Goal: Task Accomplishment & Management: Use online tool/utility

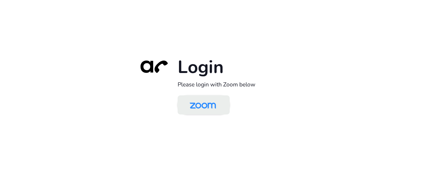
click at [196, 111] on img at bounding box center [203, 106] width 38 height 18
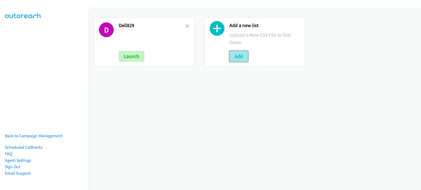
click at [235, 57] on button "Add" at bounding box center [238, 56] width 19 height 11
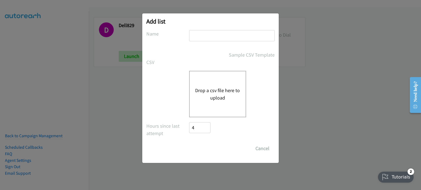
click at [214, 87] on button "Drop a csv file here to upload" at bounding box center [217, 94] width 45 height 15
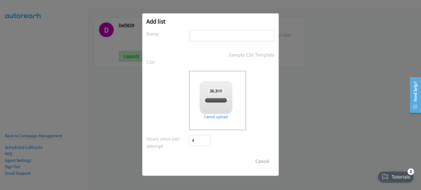
checkbox input "true"
click at [213, 35] on input "text" at bounding box center [231, 35] width 85 height 11
type input "DEll 1"
click at [203, 162] on input "Save List" at bounding box center [203, 161] width 29 height 11
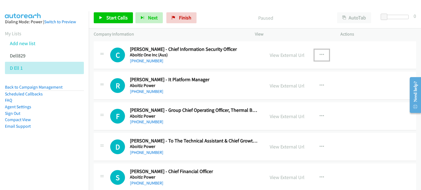
click at [320, 54] on icon "button" at bounding box center [322, 55] width 4 height 4
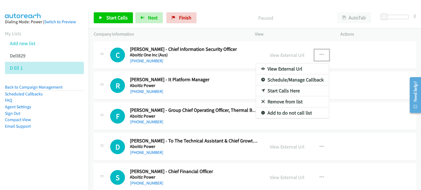
click at [295, 91] on link "Start Calls Here" at bounding box center [292, 90] width 73 height 11
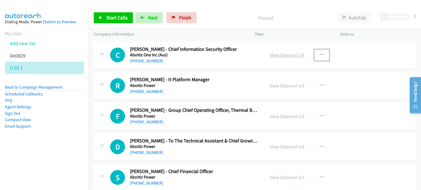
click at [271, 55] on link "View External Url" at bounding box center [287, 55] width 35 height 6
click at [275, 87] on link "View External Url" at bounding box center [287, 86] width 35 height 6
click at [320, 54] on icon "button" at bounding box center [322, 55] width 4 height 4
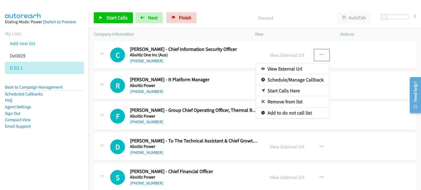
click at [291, 90] on link "Start Calls Here" at bounding box center [292, 90] width 73 height 11
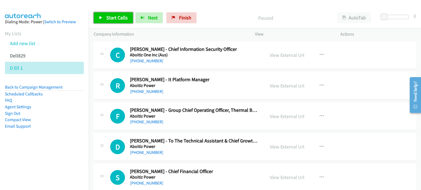
click at [114, 17] on span "Start Calls" at bounding box center [116, 18] width 21 height 6
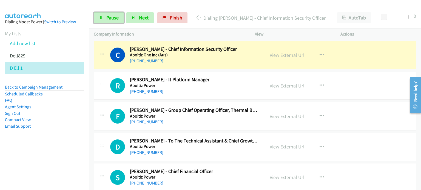
drag, startPoint x: 112, startPoint y: 16, endPoint x: 124, endPoint y: 9, distance: 14.0
click at [112, 16] on span "Pause" at bounding box center [112, 18] width 12 height 6
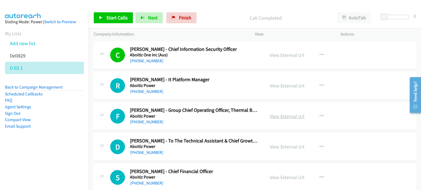
click at [296, 118] on link "View External Url" at bounding box center [287, 116] width 35 height 6
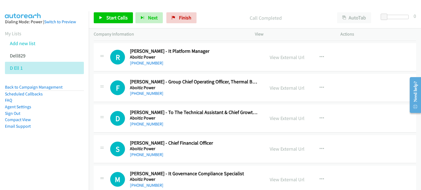
scroll to position [50, 0]
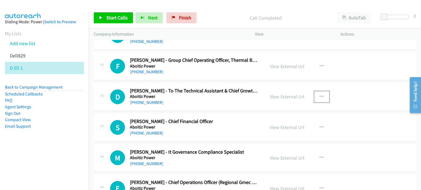
click at [322, 97] on button "button" at bounding box center [321, 97] width 15 height 11
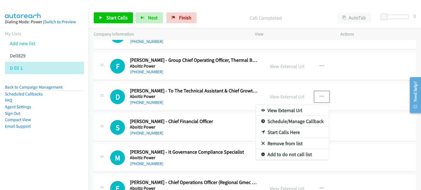
click at [286, 140] on link "Remove from list" at bounding box center [292, 143] width 73 height 11
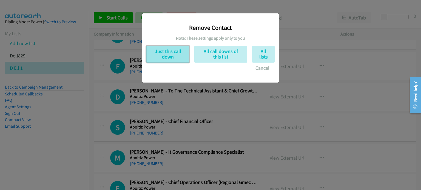
click at [167, 62] on button "Just this call down" at bounding box center [167, 54] width 43 height 17
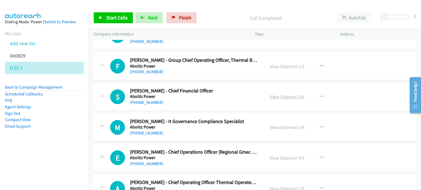
click at [290, 96] on link "View External Url" at bounding box center [287, 97] width 35 height 6
click at [275, 126] on link "View External Url" at bounding box center [287, 127] width 35 height 6
click at [280, 157] on link "View External Url" at bounding box center [287, 158] width 35 height 6
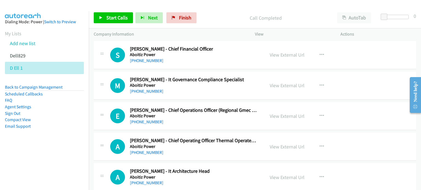
scroll to position [93, 0]
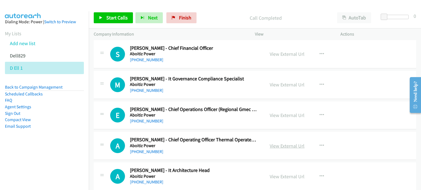
click at [288, 146] on link "View External Url" at bounding box center [287, 146] width 35 height 6
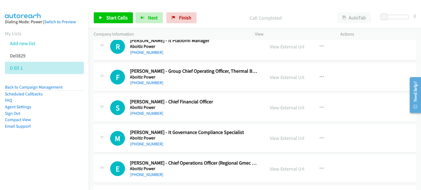
scroll to position [39, 0]
drag, startPoint x: 321, startPoint y: 46, endPoint x: 318, endPoint y: 50, distance: 4.6
click at [321, 46] on icon "button" at bounding box center [322, 46] width 4 height 4
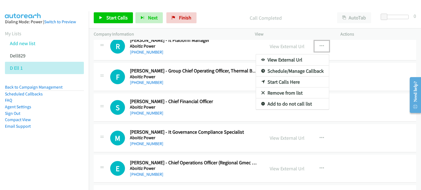
click at [282, 80] on link "Start Calls Here" at bounding box center [292, 82] width 73 height 11
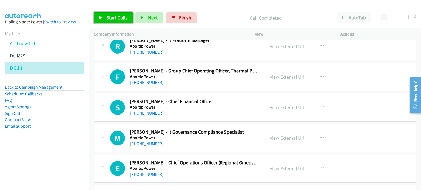
click at [105, 15] on link "Start Calls" at bounding box center [113, 17] width 39 height 11
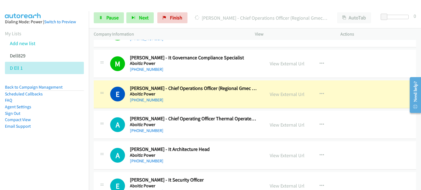
scroll to position [114, 0]
click at [276, 156] on link "View External Url" at bounding box center [287, 156] width 35 height 6
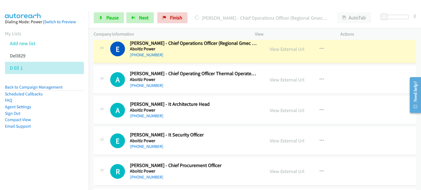
scroll to position [160, 0]
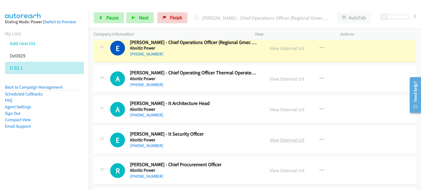
click at [280, 139] on link "View External Url" at bounding box center [287, 140] width 35 height 6
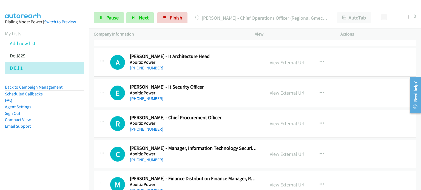
scroll to position [208, 0]
click at [281, 124] on link "View External Url" at bounding box center [287, 123] width 35 height 6
click at [281, 152] on link "View External Url" at bounding box center [287, 154] width 35 height 6
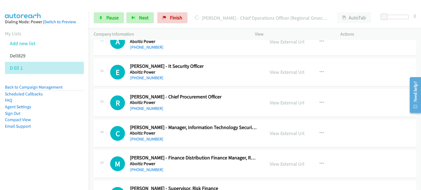
scroll to position [228, 0]
click at [278, 162] on link "View External Url" at bounding box center [287, 164] width 35 height 6
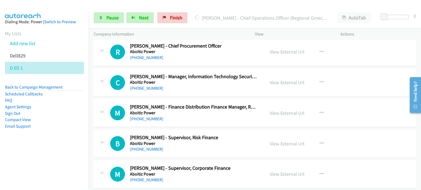
scroll to position [279, 0]
click at [272, 141] on link "View External Url" at bounding box center [287, 144] width 35 height 6
click at [286, 172] on link "View External Url" at bounding box center [287, 174] width 35 height 6
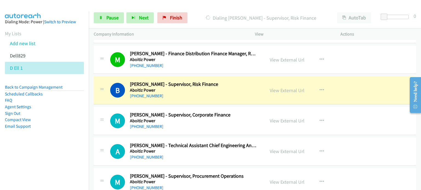
scroll to position [333, 0]
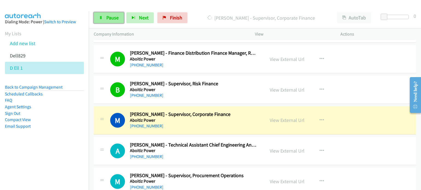
click at [107, 15] on span "Pause" at bounding box center [112, 18] width 12 height 6
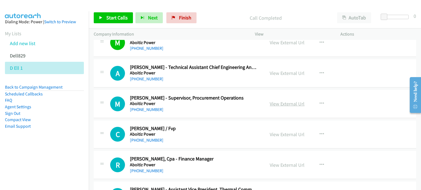
scroll to position [411, 0]
click at [282, 102] on link "View External Url" at bounding box center [287, 104] width 35 height 6
click at [281, 136] on link "View External Url" at bounding box center [287, 134] width 35 height 6
click at [280, 163] on link "View External Url" at bounding box center [287, 165] width 35 height 6
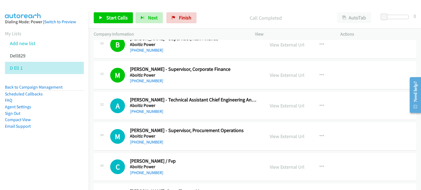
scroll to position [378, 0]
click at [319, 132] on button "button" at bounding box center [321, 136] width 15 height 11
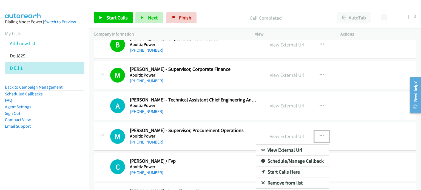
click at [273, 172] on link "Start Calls Here" at bounding box center [292, 172] width 73 height 11
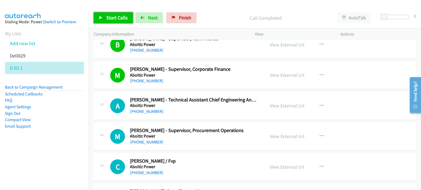
click at [115, 19] on span "Start Calls" at bounding box center [116, 18] width 21 height 6
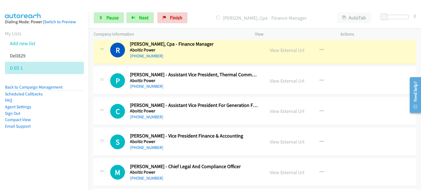
scroll to position [527, 0]
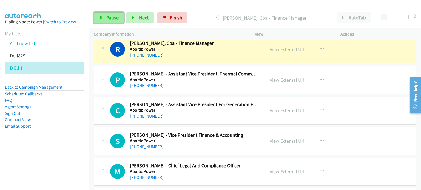
click at [115, 18] on span "Pause" at bounding box center [112, 18] width 12 height 6
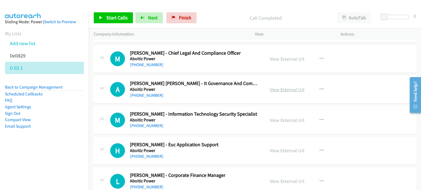
scroll to position [640, 0]
click at [288, 87] on link "View External Url" at bounding box center [287, 89] width 35 height 6
click at [285, 118] on link "View External Url" at bounding box center [287, 120] width 35 height 6
click at [276, 149] on link "View External Url" at bounding box center [287, 150] width 35 height 6
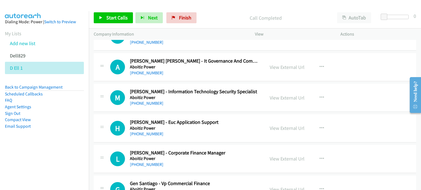
scroll to position [662, 0]
click at [271, 157] on link "View External Url" at bounding box center [287, 159] width 35 height 6
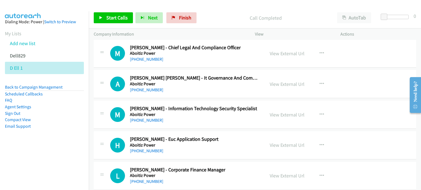
scroll to position [645, 0]
click at [323, 81] on button "button" at bounding box center [321, 83] width 15 height 11
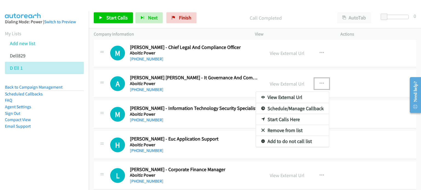
click at [286, 117] on link "Start Calls Here" at bounding box center [292, 119] width 73 height 11
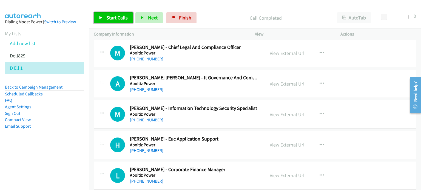
click at [109, 13] on link "Start Calls" at bounding box center [113, 17] width 39 height 11
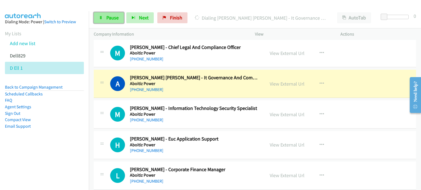
click at [109, 19] on span "Pause" at bounding box center [112, 18] width 12 height 6
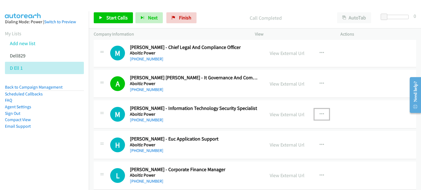
click at [320, 112] on icon "button" at bounding box center [322, 114] width 4 height 4
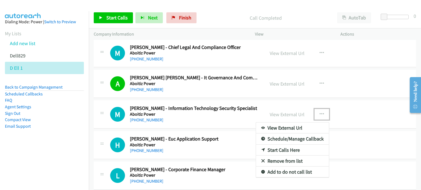
click at [277, 147] on link "Start Calls Here" at bounding box center [292, 150] width 73 height 11
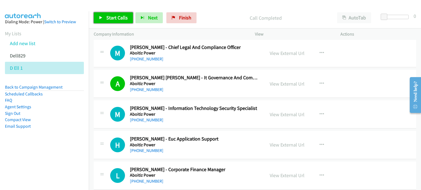
click at [113, 16] on span "Start Calls" at bounding box center [116, 18] width 21 height 6
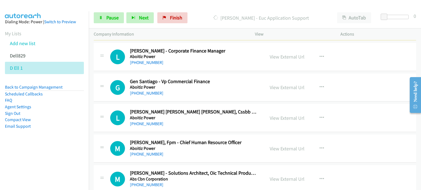
scroll to position [765, 0]
click at [275, 84] on link "View External Url" at bounding box center [287, 87] width 35 height 6
click at [276, 117] on link "View External Url" at bounding box center [287, 118] width 35 height 6
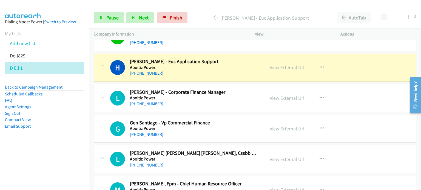
scroll to position [723, 0]
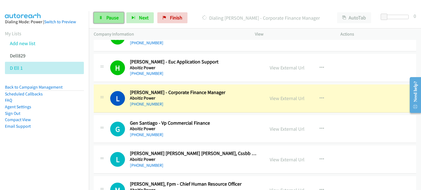
click at [110, 17] on span "Pause" at bounding box center [112, 18] width 12 height 6
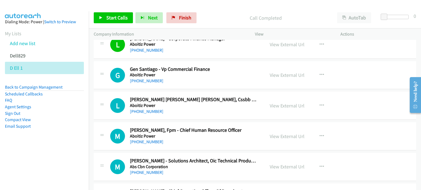
scroll to position [789, 0]
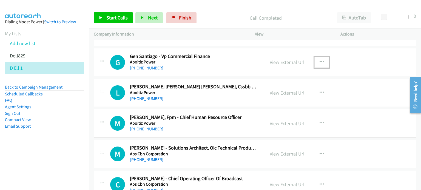
click at [320, 60] on icon "button" at bounding box center [322, 62] width 4 height 4
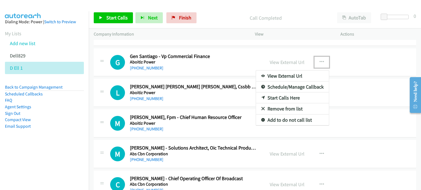
click at [293, 97] on link "Start Calls Here" at bounding box center [292, 98] width 73 height 11
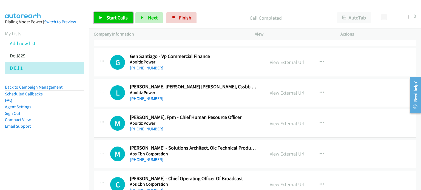
click at [115, 19] on span "Start Calls" at bounding box center [116, 18] width 21 height 6
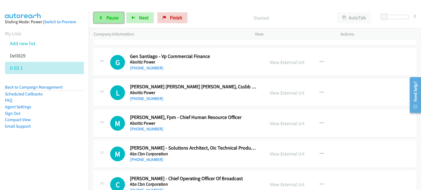
click at [103, 20] on link "Pause" at bounding box center [109, 17] width 30 height 11
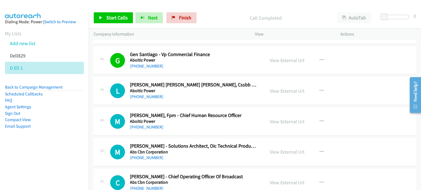
scroll to position [791, 0]
drag, startPoint x: 319, startPoint y: 89, endPoint x: 317, endPoint y: 94, distance: 5.3
click at [320, 89] on icon "button" at bounding box center [322, 91] width 4 height 4
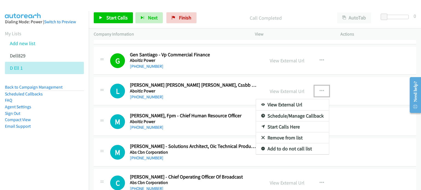
click at [287, 126] on link "Start Calls Here" at bounding box center [292, 127] width 73 height 11
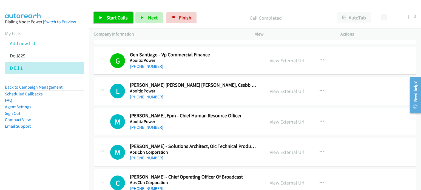
click at [115, 17] on span "Start Calls" at bounding box center [116, 18] width 21 height 6
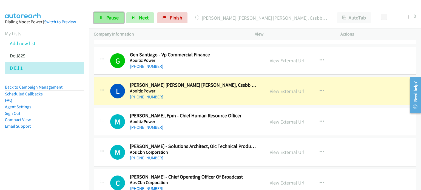
click at [107, 19] on span "Pause" at bounding box center [112, 18] width 12 height 6
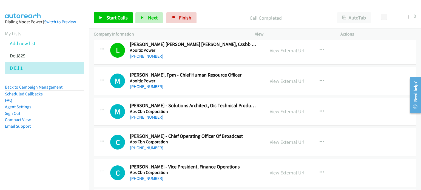
scroll to position [832, 0]
click at [270, 109] on link "View External Url" at bounding box center [287, 111] width 35 height 6
click at [277, 142] on link "View External Url" at bounding box center [287, 142] width 35 height 6
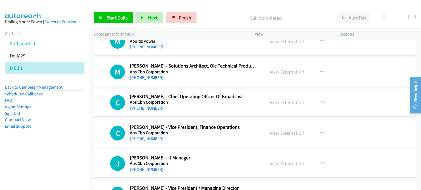
scroll to position [874, 0]
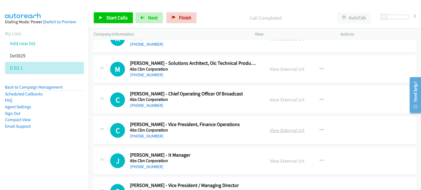
click at [276, 130] on link "View External Url" at bounding box center [287, 130] width 35 height 6
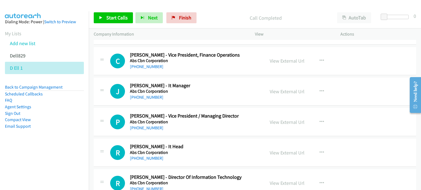
scroll to position [945, 0]
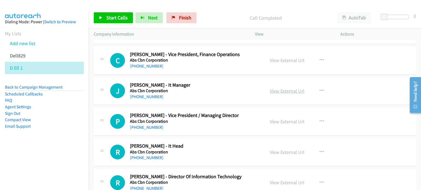
click at [283, 92] on link "View External Url" at bounding box center [287, 91] width 35 height 6
click at [281, 121] on link "View External Url" at bounding box center [287, 122] width 35 height 6
click at [280, 149] on link "View External Url" at bounding box center [287, 152] width 35 height 6
click at [274, 182] on link "View External Url" at bounding box center [287, 183] width 35 height 6
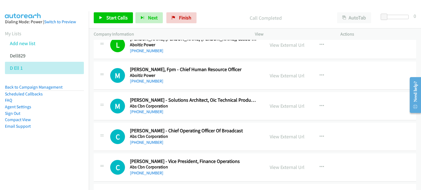
scroll to position [844, 0]
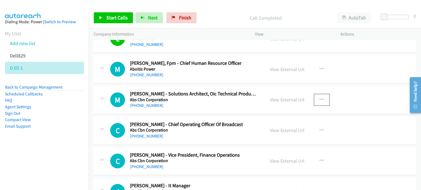
click at [320, 98] on icon "button" at bounding box center [322, 100] width 4 height 4
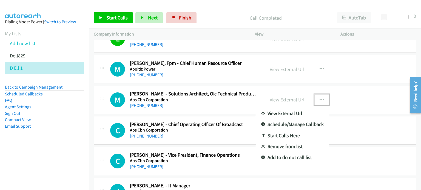
click at [285, 133] on link "Start Calls Here" at bounding box center [292, 135] width 73 height 11
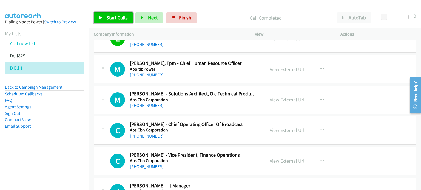
click at [109, 19] on span "Start Calls" at bounding box center [116, 18] width 21 height 6
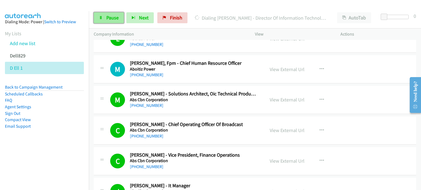
click at [104, 15] on link "Pause" at bounding box center [109, 17] width 30 height 11
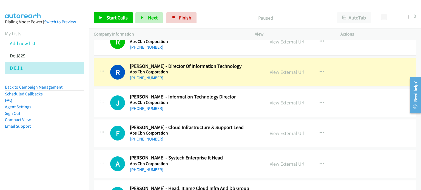
scroll to position [1056, 0]
click at [283, 99] on link "View External Url" at bounding box center [287, 102] width 35 height 6
click at [277, 130] on link "View External Url" at bounding box center [287, 133] width 35 height 6
click at [278, 164] on link "View External Url" at bounding box center [287, 164] width 35 height 6
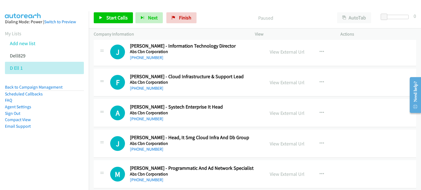
scroll to position [1107, 0]
click at [290, 137] on div "View External Url View External Url Schedule/Manage Callback Start Calls Here R…" at bounding box center [310, 144] width 90 height 18
click at [286, 142] on link "View External Url" at bounding box center [287, 144] width 35 height 6
click at [290, 171] on link "View External Url" at bounding box center [287, 174] width 35 height 6
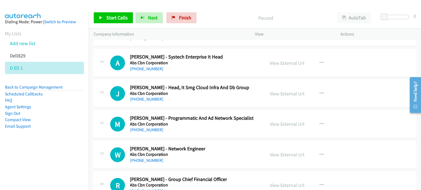
scroll to position [1157, 0]
click at [293, 152] on link "View External Url" at bounding box center [287, 155] width 35 height 6
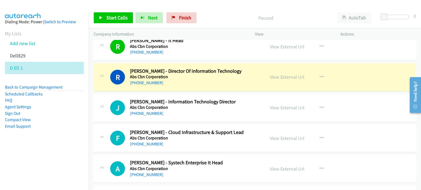
scroll to position [1050, 0]
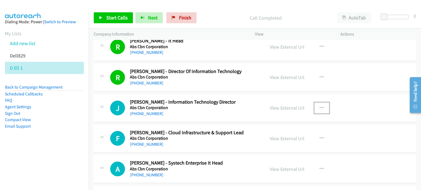
click at [322, 104] on button "button" at bounding box center [321, 108] width 15 height 11
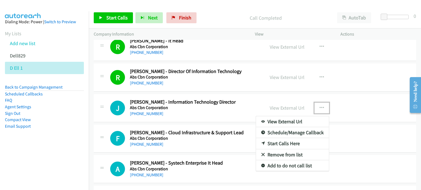
click at [297, 142] on link "Start Calls Here" at bounding box center [292, 143] width 73 height 11
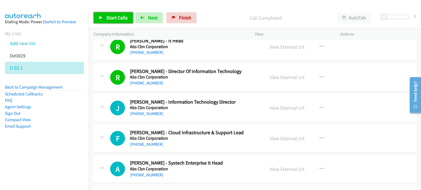
click at [115, 18] on span "Start Calls" at bounding box center [116, 18] width 21 height 6
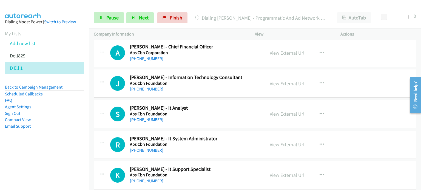
scroll to position [1320, 0]
click at [276, 80] on link "View External Url" at bounding box center [287, 83] width 35 height 6
click at [278, 111] on link "View External Url" at bounding box center [287, 114] width 35 height 6
click at [276, 142] on link "View External Url" at bounding box center [287, 144] width 35 height 6
click at [275, 175] on link "View External Url" at bounding box center [287, 175] width 35 height 6
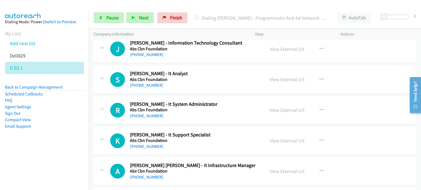
scroll to position [1375, 0]
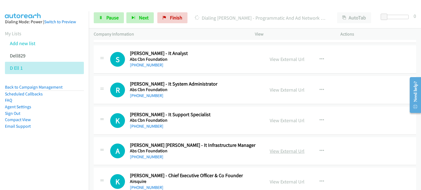
click at [285, 150] on link "View External Url" at bounding box center [287, 151] width 35 height 6
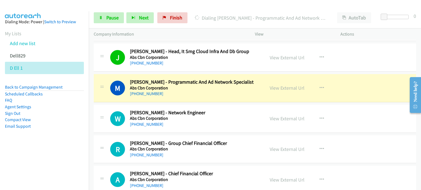
scroll to position [1193, 0]
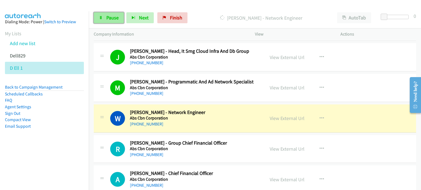
click at [102, 16] on link "Pause" at bounding box center [109, 17] width 30 height 11
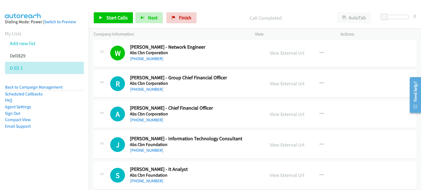
scroll to position [1259, 0]
click at [320, 81] on icon "button" at bounding box center [322, 83] width 4 height 4
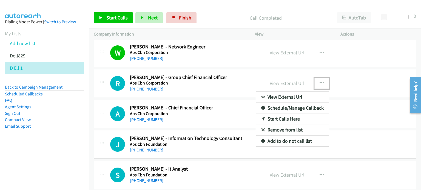
click at [289, 117] on link "Start Calls Here" at bounding box center [292, 119] width 73 height 11
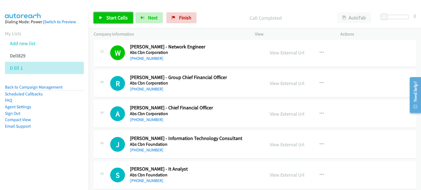
click at [117, 23] on link "Start Calls" at bounding box center [113, 17] width 39 height 11
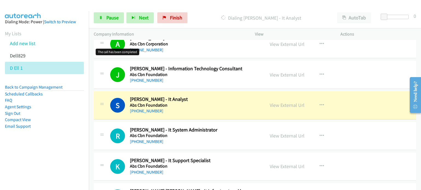
scroll to position [1328, 0]
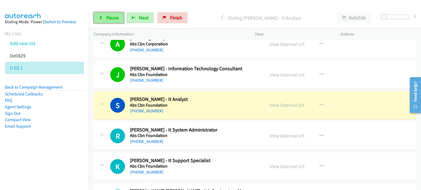
click at [117, 20] on span "Pause" at bounding box center [112, 18] width 12 height 6
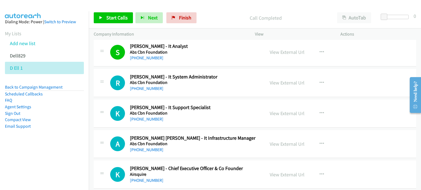
scroll to position [1382, 0]
click at [323, 79] on button "button" at bounding box center [321, 82] width 15 height 11
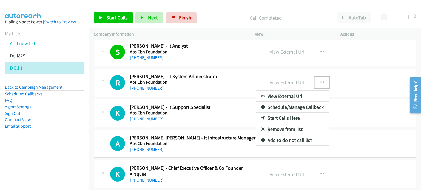
click at [295, 114] on link "Start Calls Here" at bounding box center [292, 118] width 73 height 11
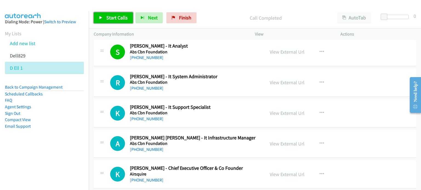
click at [105, 17] on link "Start Calls" at bounding box center [113, 17] width 39 height 11
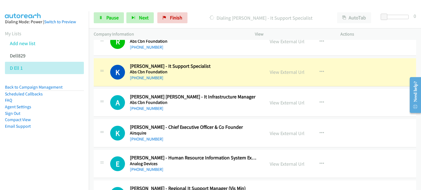
scroll to position [1423, 0]
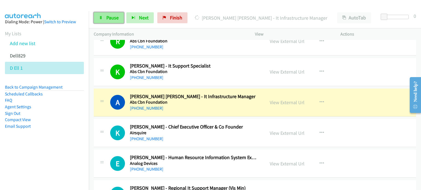
click at [111, 15] on span "Pause" at bounding box center [112, 18] width 12 height 6
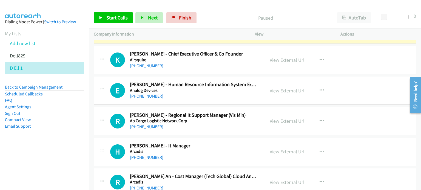
scroll to position [1497, 0]
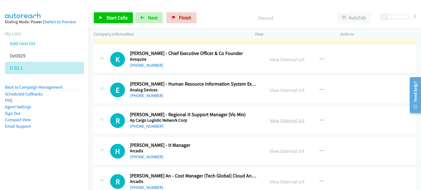
click at [281, 118] on link "View External Url" at bounding box center [287, 121] width 35 height 6
click at [295, 149] on link "View External Url" at bounding box center [287, 151] width 35 height 6
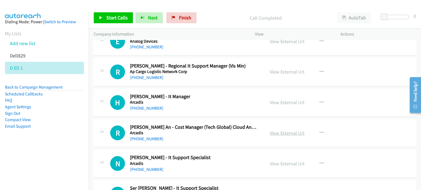
scroll to position [1546, 0]
click at [285, 130] on link "View External Url" at bounding box center [287, 133] width 35 height 6
click at [277, 161] on link "View External Url" at bounding box center [287, 164] width 35 height 6
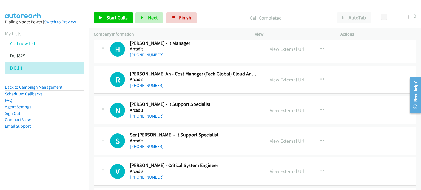
scroll to position [1599, 0]
click at [277, 139] on link "View External Url" at bounding box center [287, 141] width 35 height 6
click at [280, 168] on link "View External Url" at bounding box center [287, 171] width 35 height 6
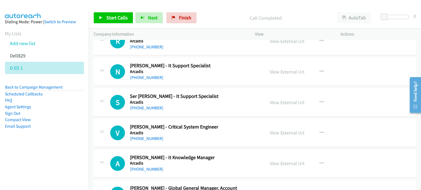
scroll to position [1638, 0]
click at [277, 160] on link "View External Url" at bounding box center [287, 163] width 35 height 6
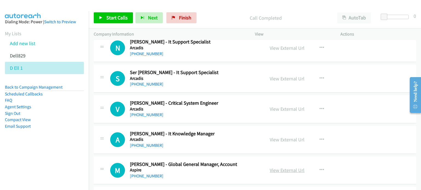
scroll to position [1662, 0]
click at [280, 167] on link "View External Url" at bounding box center [287, 170] width 35 height 6
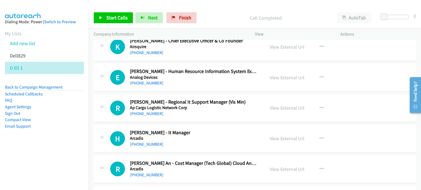
scroll to position [1509, 0]
click at [320, 106] on icon "button" at bounding box center [322, 108] width 4 height 4
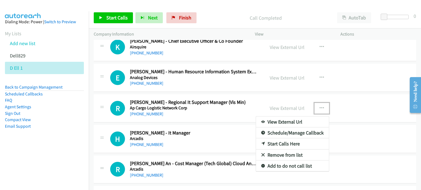
click at [276, 140] on link "Start Calls Here" at bounding box center [292, 144] width 73 height 11
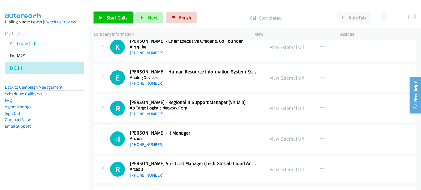
click at [107, 21] on span "Start Calls" at bounding box center [116, 18] width 21 height 6
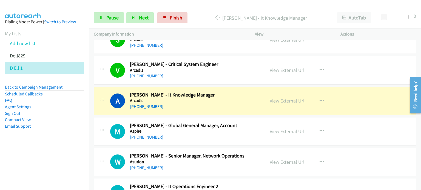
scroll to position [1701, 0]
click at [107, 20] on span "Pause" at bounding box center [112, 18] width 12 height 6
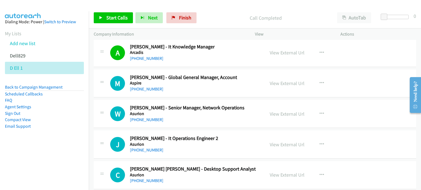
scroll to position [1749, 0]
click at [320, 81] on icon "button" at bounding box center [322, 83] width 4 height 4
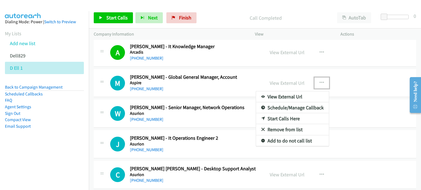
click at [289, 116] on link "Start Calls Here" at bounding box center [292, 118] width 73 height 11
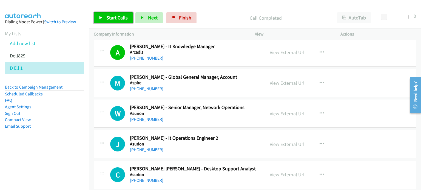
click at [114, 21] on link "Start Calls" at bounding box center [113, 17] width 39 height 11
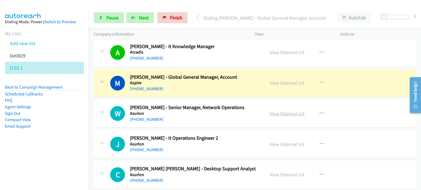
click at [284, 111] on link "View External Url" at bounding box center [287, 114] width 35 height 6
click at [274, 142] on link "View External Url" at bounding box center [287, 144] width 35 height 6
click at [278, 172] on link "View External Url" at bounding box center [287, 175] width 35 height 6
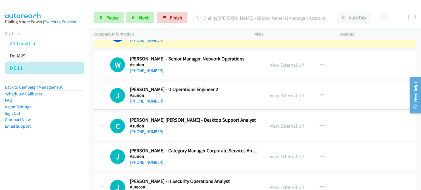
scroll to position [1799, 0]
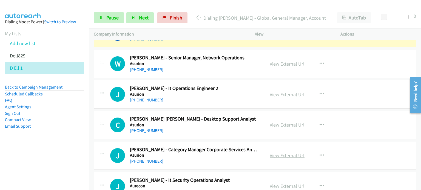
click at [282, 153] on link "View External Url" at bounding box center [287, 156] width 35 height 6
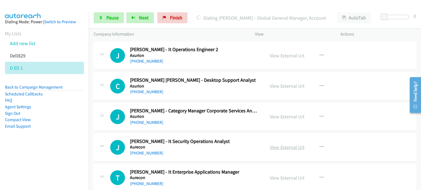
scroll to position [1838, 0]
click at [278, 144] on link "View External Url" at bounding box center [287, 147] width 35 height 6
click at [283, 175] on link "View External Url" at bounding box center [287, 178] width 35 height 6
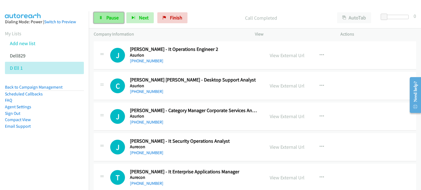
click at [110, 13] on link "Pause" at bounding box center [109, 17] width 30 height 11
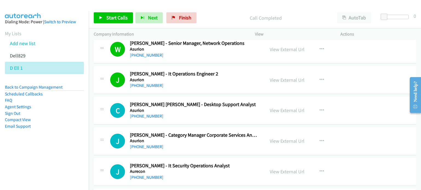
scroll to position [1814, 0]
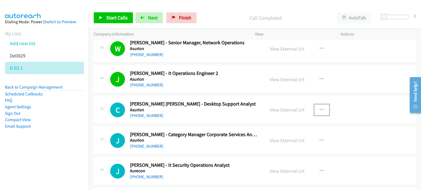
click at [320, 108] on icon "button" at bounding box center [322, 110] width 4 height 4
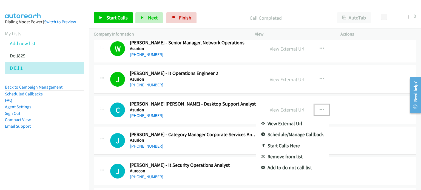
click at [284, 142] on link "Start Calls Here" at bounding box center [292, 146] width 73 height 11
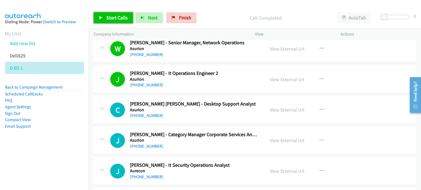
click at [107, 17] on span "Start Calls" at bounding box center [116, 18] width 21 height 6
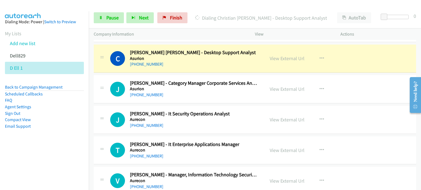
scroll to position [1866, 0]
click at [296, 178] on link "View External Url" at bounding box center [287, 181] width 35 height 6
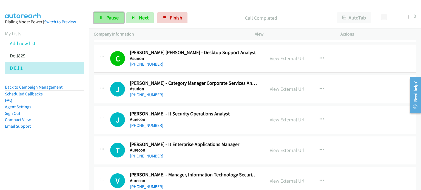
click at [103, 19] on link "Pause" at bounding box center [109, 17] width 30 height 11
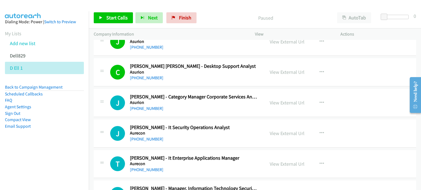
scroll to position [1852, 0]
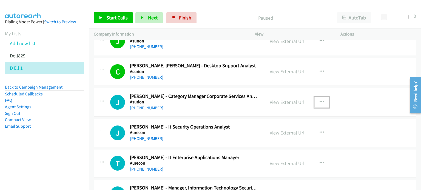
click at [320, 100] on icon "button" at bounding box center [322, 102] width 4 height 4
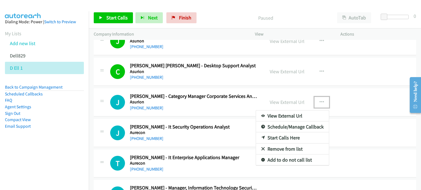
click at [289, 136] on link "Start Calls Here" at bounding box center [292, 138] width 73 height 11
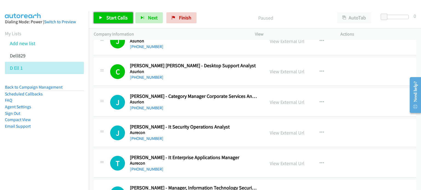
click at [105, 15] on link "Start Calls" at bounding box center [113, 17] width 39 height 11
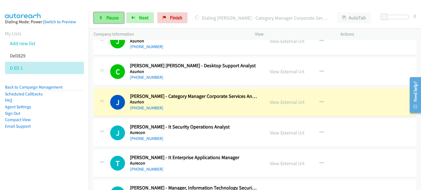
click at [113, 19] on span "Pause" at bounding box center [112, 18] width 12 height 6
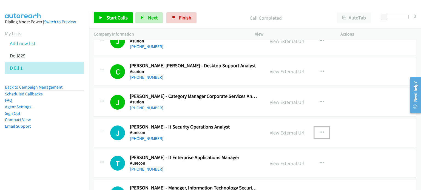
click at [317, 127] on button "button" at bounding box center [321, 132] width 15 height 11
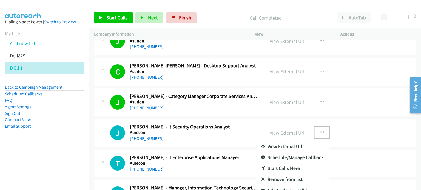
click at [290, 164] on link "Start Calls Here" at bounding box center [292, 168] width 73 height 11
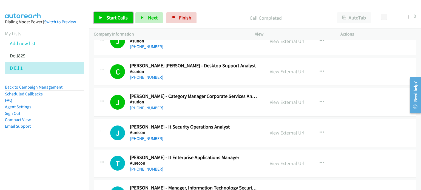
click at [115, 20] on span "Start Calls" at bounding box center [116, 18] width 21 height 6
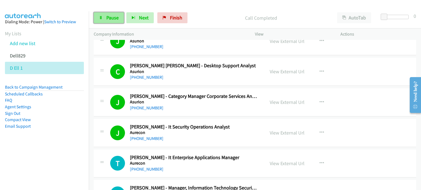
click at [109, 16] on span "Pause" at bounding box center [112, 18] width 12 height 6
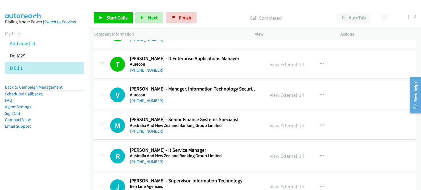
scroll to position [1952, 0]
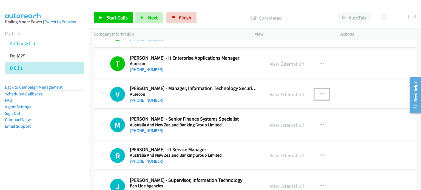
click at [322, 89] on button "button" at bounding box center [321, 94] width 15 height 11
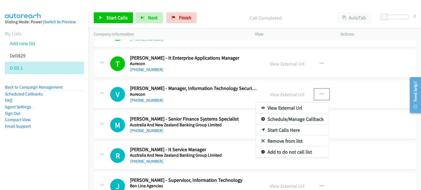
click at [288, 126] on link "Start Calls Here" at bounding box center [292, 130] width 73 height 11
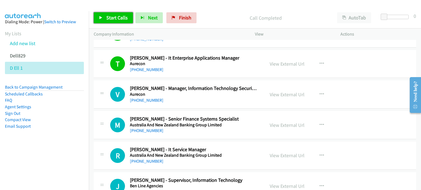
click at [110, 20] on span "Start Calls" at bounding box center [116, 18] width 21 height 6
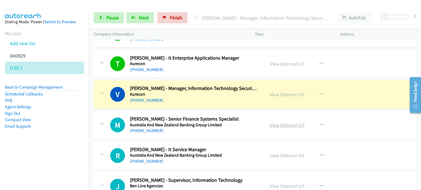
click at [299, 122] on link "View External Url" at bounding box center [287, 125] width 35 height 6
click at [280, 153] on link "View External Url" at bounding box center [287, 156] width 35 height 6
click at [274, 185] on link "View External Url" at bounding box center [287, 186] width 35 height 6
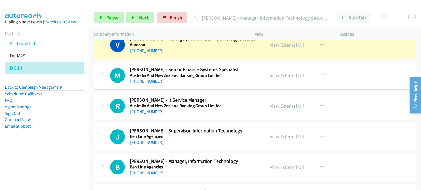
scroll to position [2002, 0]
click at [275, 164] on link "View External Url" at bounding box center [287, 167] width 35 height 6
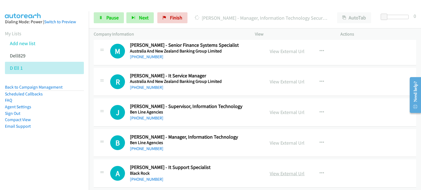
scroll to position [2026, 0]
click at [291, 171] on link "View External Url" at bounding box center [287, 173] width 35 height 6
click at [113, 18] on span "Pause" at bounding box center [112, 18] width 12 height 6
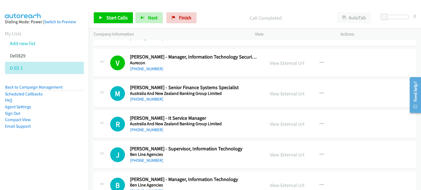
scroll to position [1984, 0]
click at [320, 91] on icon "button" at bounding box center [322, 93] width 4 height 4
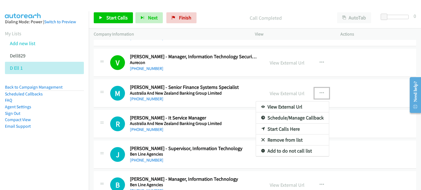
click at [300, 128] on link "Start Calls Here" at bounding box center [292, 129] width 73 height 11
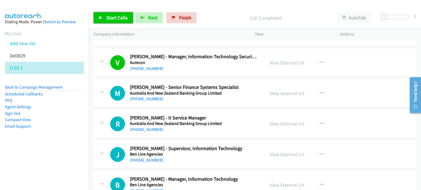
click at [104, 15] on link "Start Calls" at bounding box center [113, 17] width 39 height 11
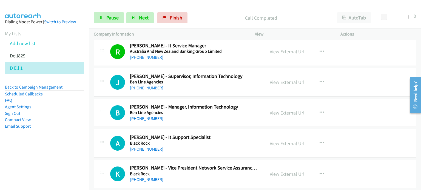
scroll to position [2057, 0]
click at [113, 15] on span "Pause" at bounding box center [112, 18] width 12 height 6
